Goal: Information Seeking & Learning: Check status

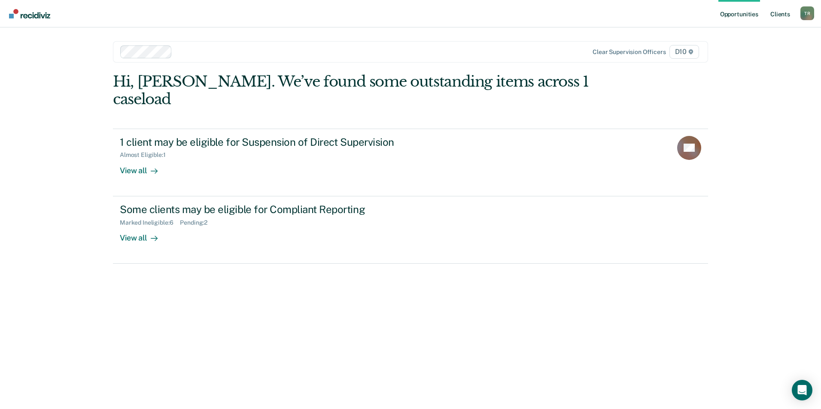
click at [782, 14] on link "Client s" at bounding box center [779, 13] width 23 height 27
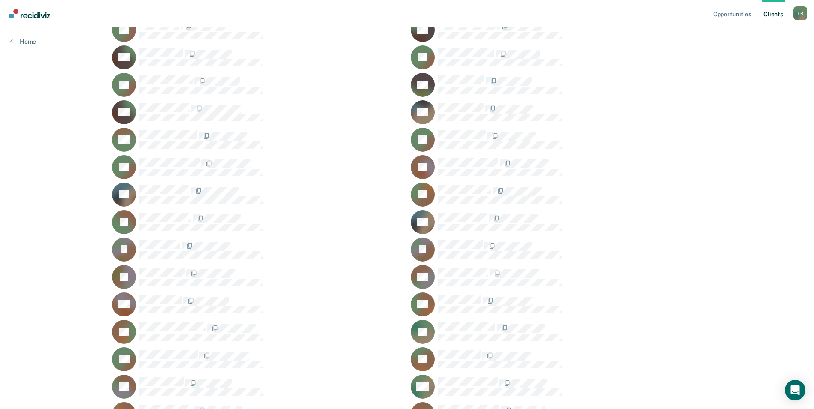
scroll to position [730, 0]
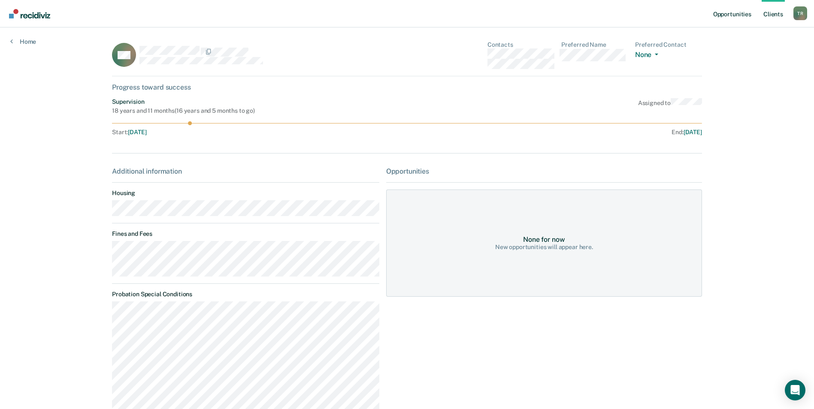
click at [740, 13] on link "Opportunities" at bounding box center [733, 13] width 42 height 27
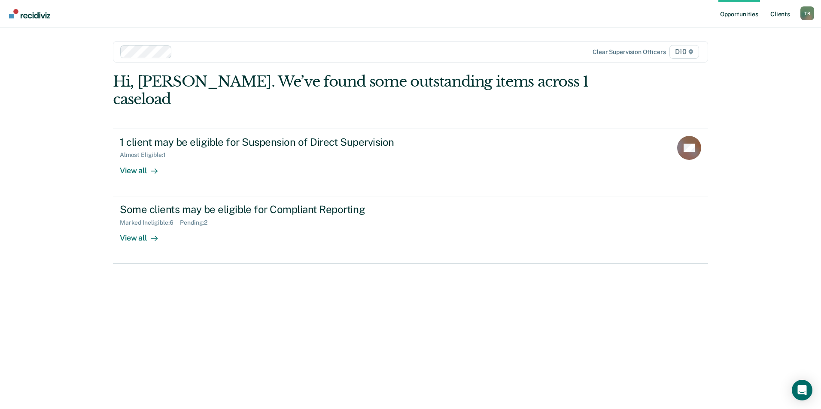
click at [778, 12] on link "Client s" at bounding box center [779, 13] width 23 height 27
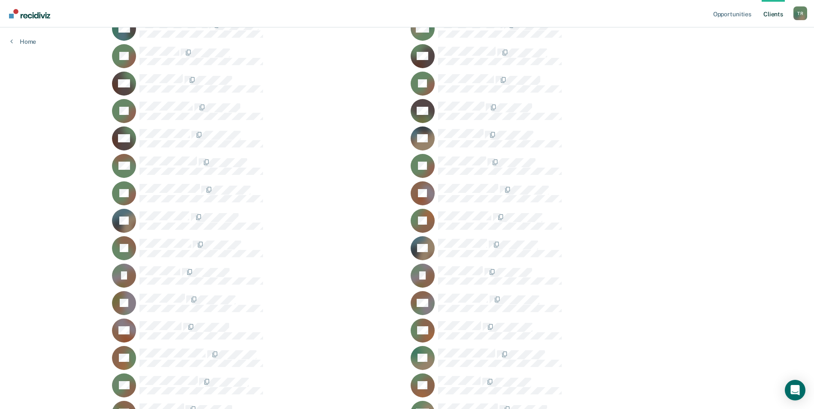
scroll to position [773, 0]
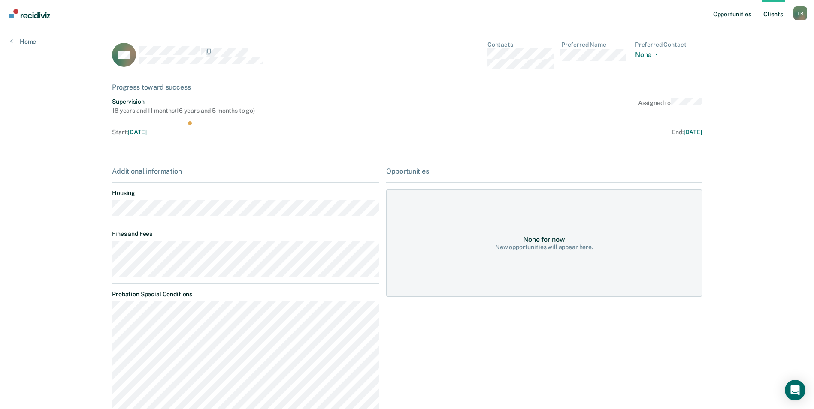
click at [726, 21] on link "Opportunities" at bounding box center [733, 13] width 42 height 27
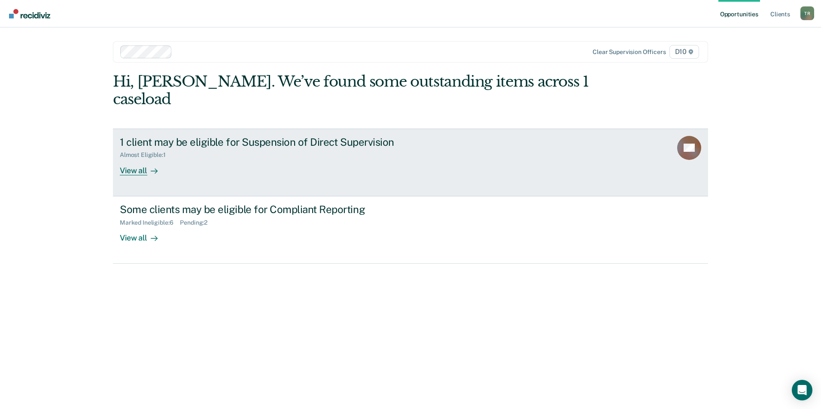
click at [334, 148] on div "Almost Eligible : 1" at bounding box center [270, 153] width 301 height 11
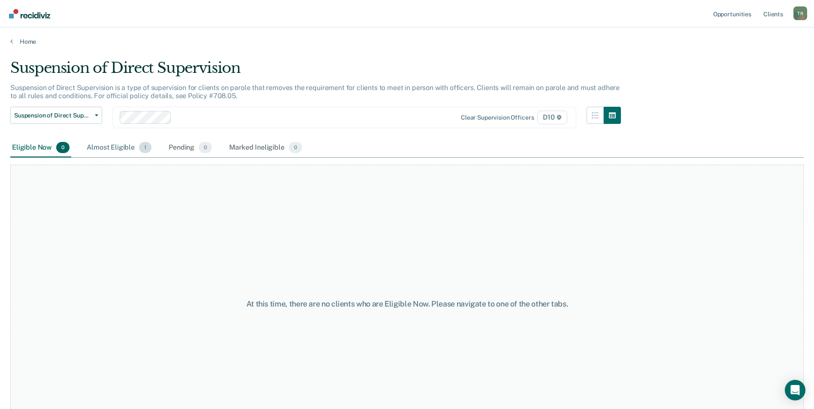
click at [118, 150] on div "Almost Eligible 1" at bounding box center [119, 148] width 68 height 19
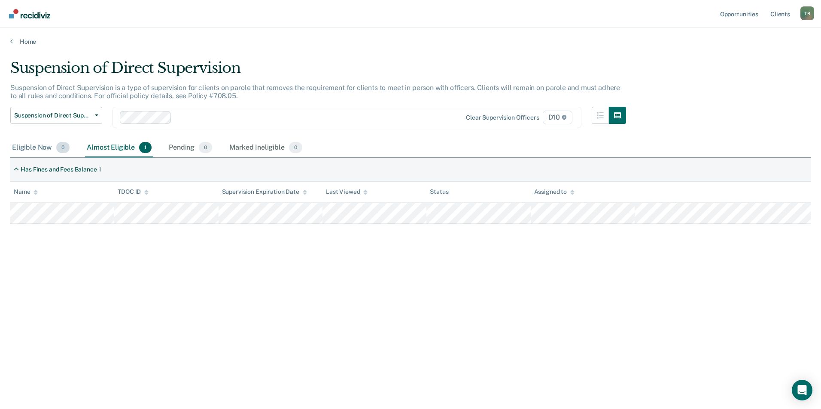
click at [30, 150] on div "Eligible Now 0" at bounding box center [40, 148] width 61 height 19
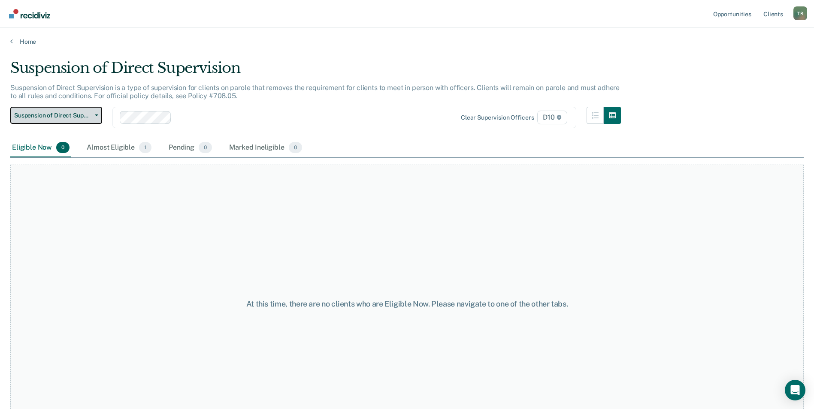
click at [78, 117] on span "Suspension of Direct Supervision" at bounding box center [52, 115] width 77 height 7
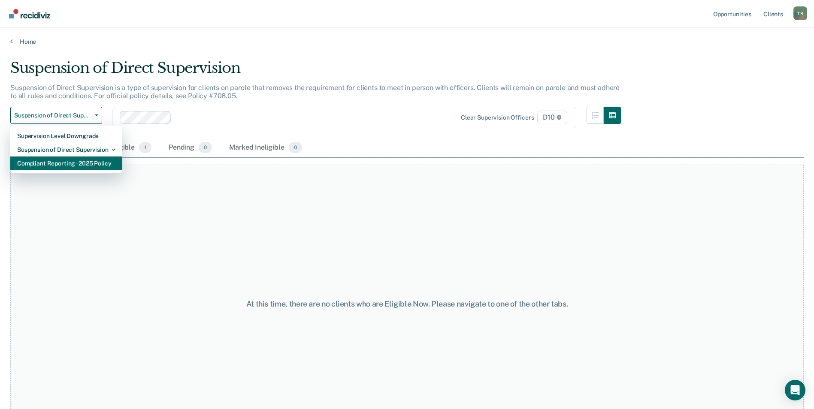
click at [73, 164] on div "Compliant Reporting - 2025 Policy" at bounding box center [66, 164] width 98 height 14
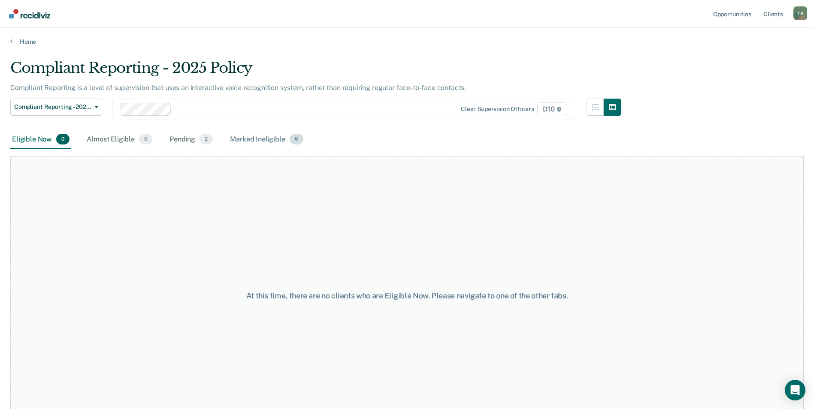
click at [263, 140] on div "Marked Ineligible 6" at bounding box center [266, 139] width 77 height 19
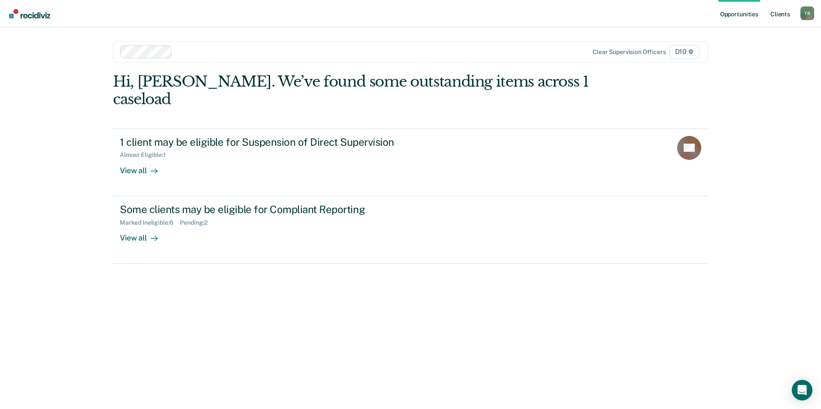
click at [776, 12] on link "Client s" at bounding box center [779, 13] width 23 height 27
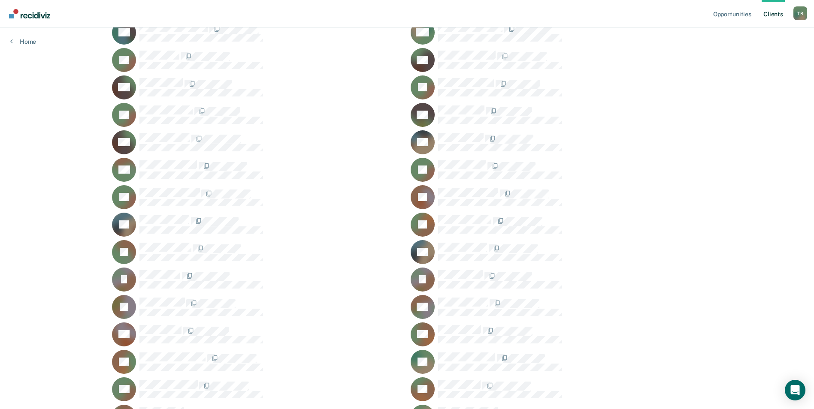
scroll to position [815, 0]
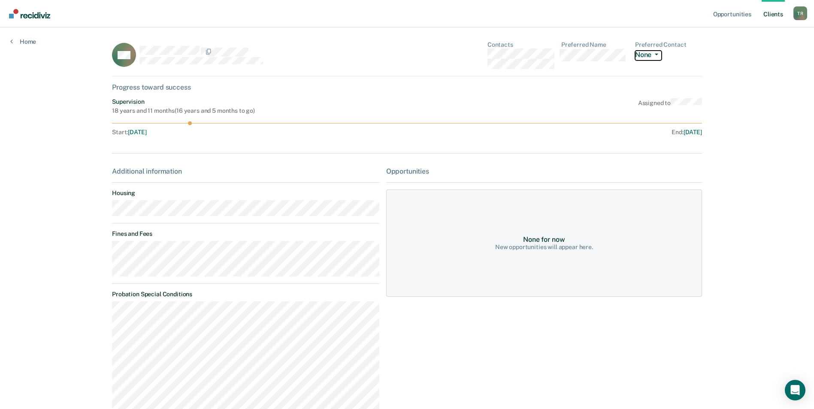
click at [656, 56] on button "None" at bounding box center [648, 56] width 27 height 10
click at [731, 61] on div "Opportunities Client s [PERSON_NAME] T R Profile How it works Log Out Home CM C…" at bounding box center [407, 293] width 814 height 587
click at [24, 42] on link "Home" at bounding box center [23, 42] width 26 height 8
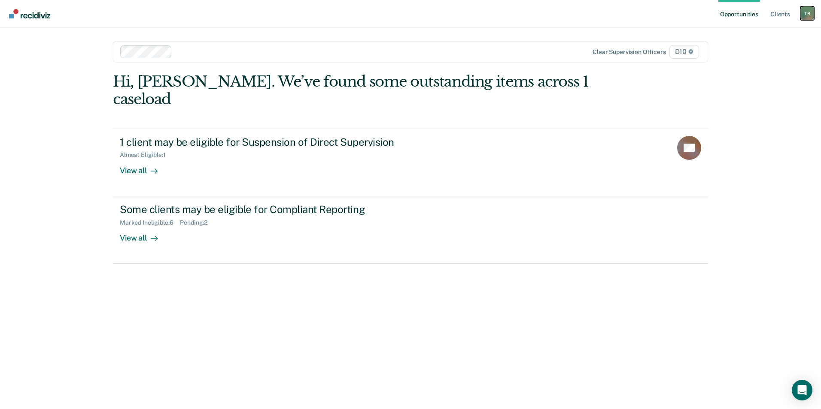
click at [806, 15] on div "T R" at bounding box center [807, 13] width 14 height 14
click at [660, 24] on nav "Opportunities Client s [PERSON_NAME] T R Profile How it works Log Out" at bounding box center [410, 13] width 821 height 27
click at [731, 14] on link "Opportunities" at bounding box center [739, 13] width 42 height 27
